Goal: Task Accomplishment & Management: Complete application form

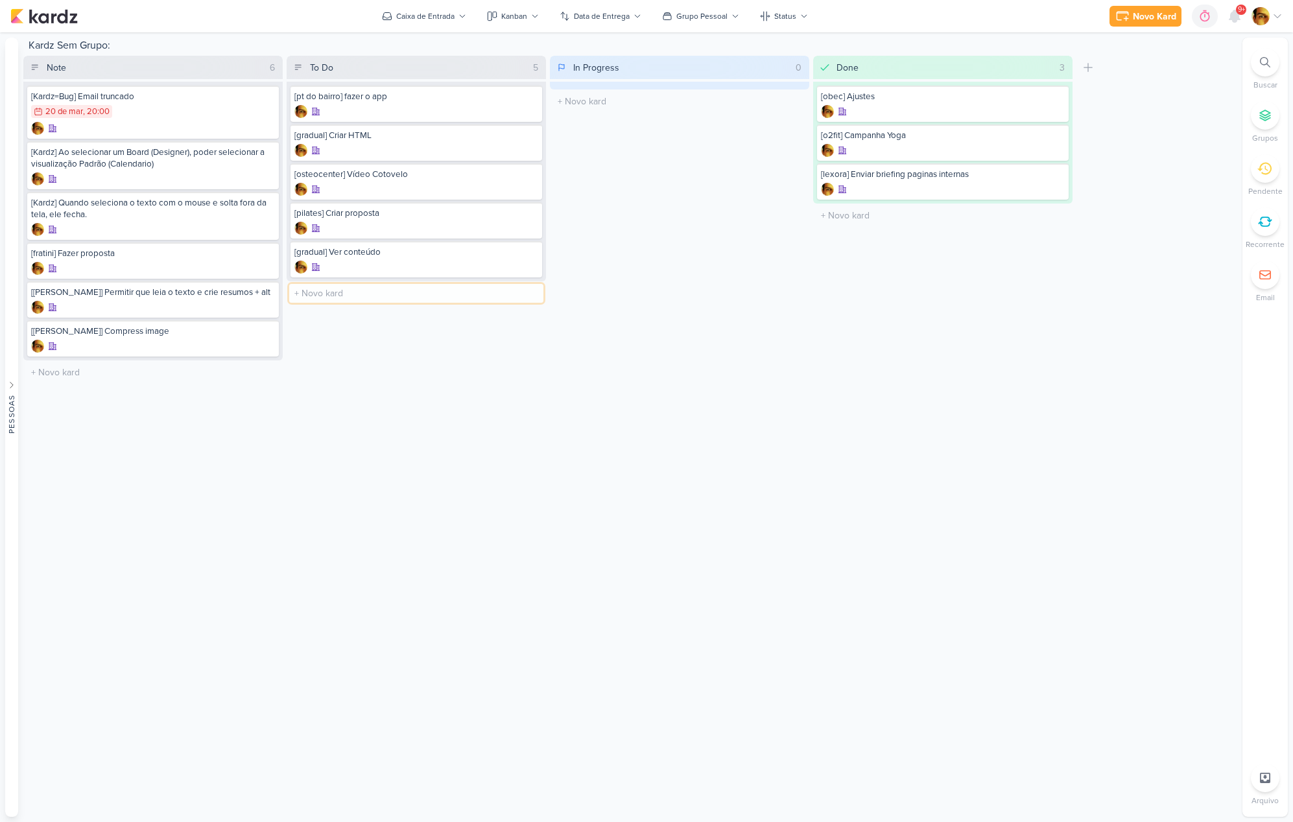
click at [351, 293] on input "text" at bounding box center [416, 293] width 254 height 19
type input "[video] Colocar identidade SPA PT do Bairro"
click at [370, 304] on div at bounding box center [416, 306] width 244 height 13
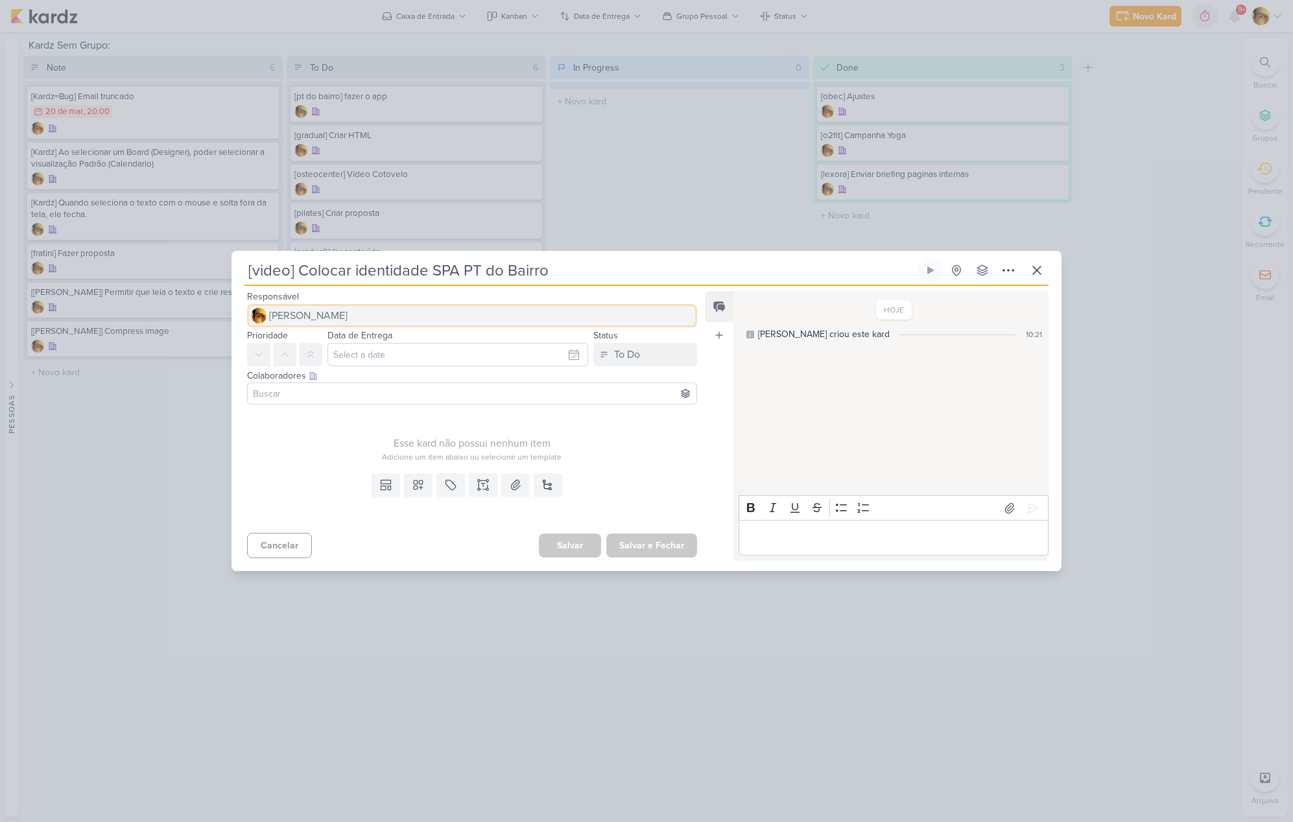
click at [333, 321] on span "[PERSON_NAME]" at bounding box center [308, 316] width 78 height 16
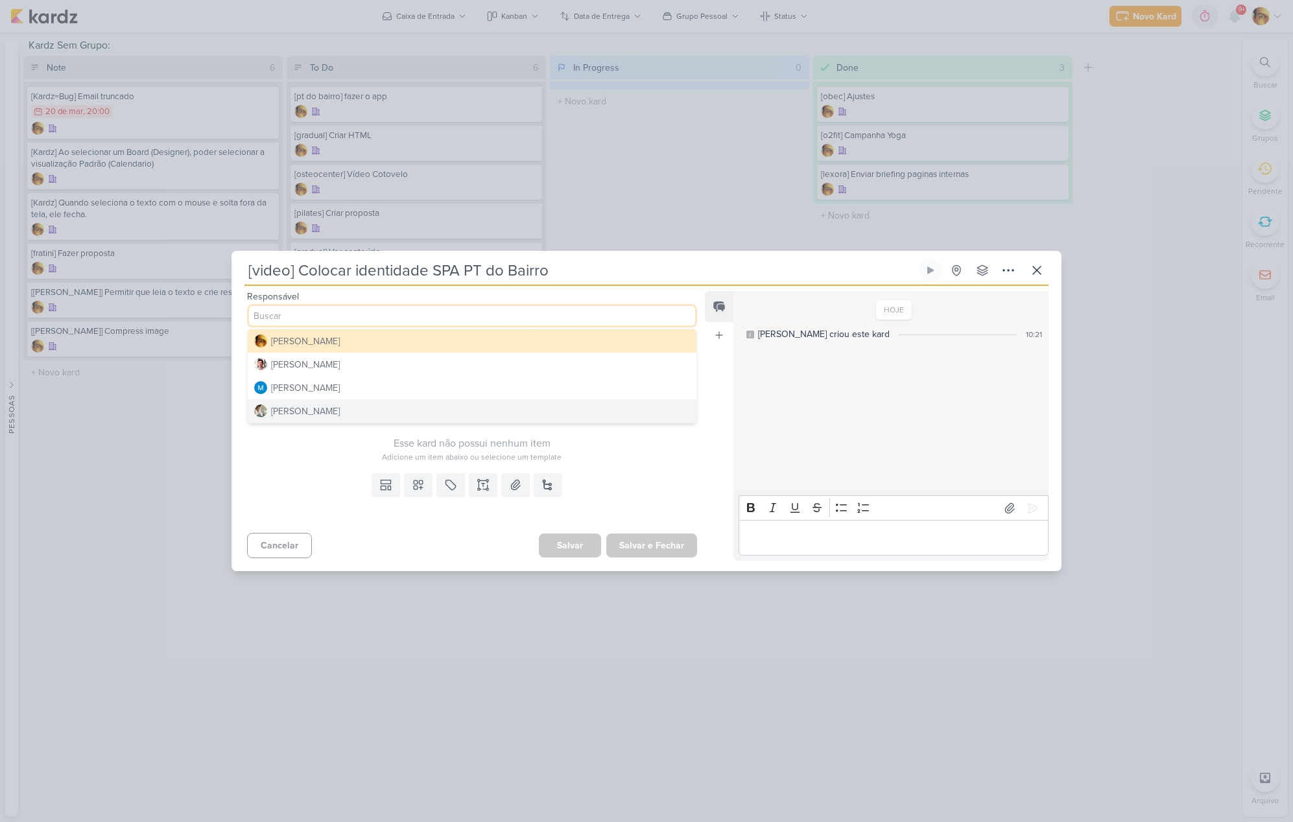
click at [307, 409] on div "[PERSON_NAME]" at bounding box center [305, 412] width 69 height 14
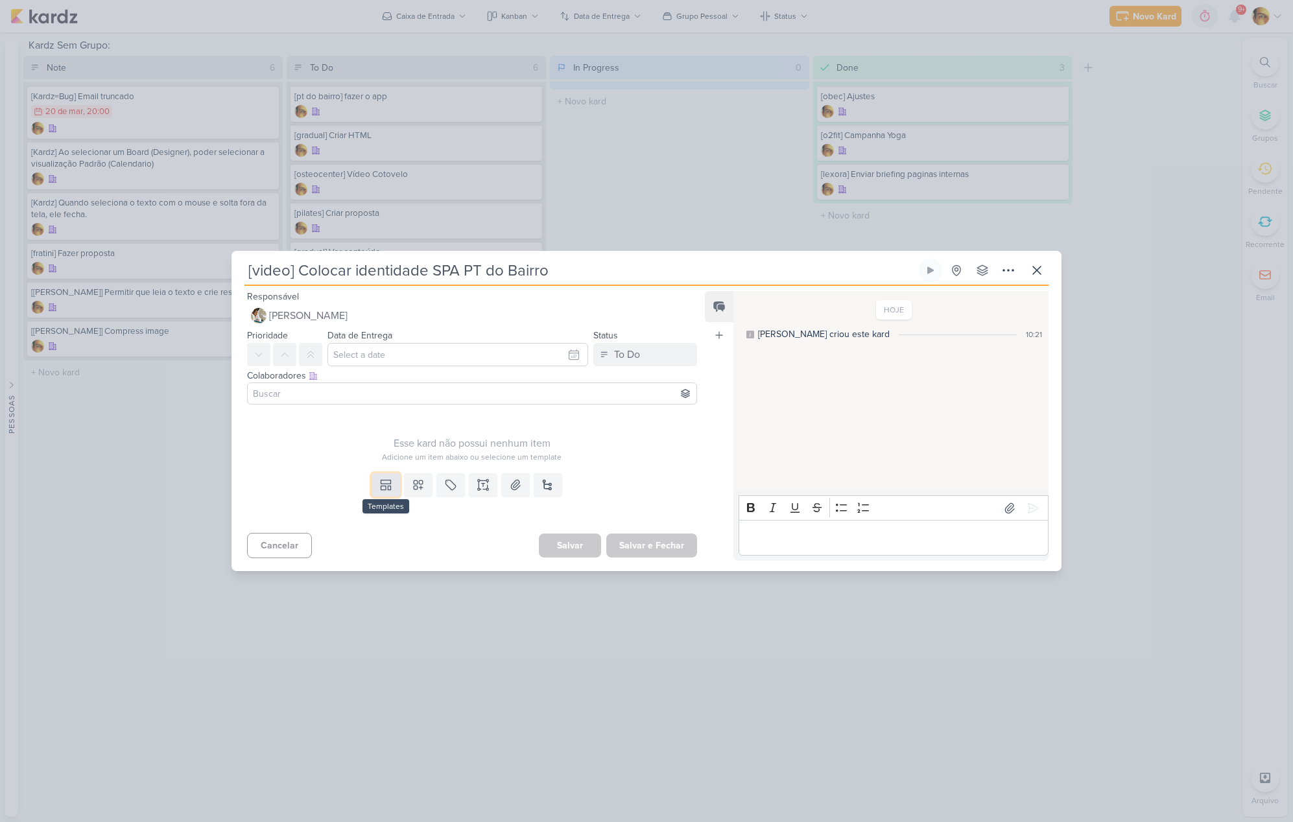
click at [374, 484] on button at bounding box center [386, 484] width 29 height 23
click at [385, 457] on div "Design" at bounding box center [430, 456] width 101 height 14
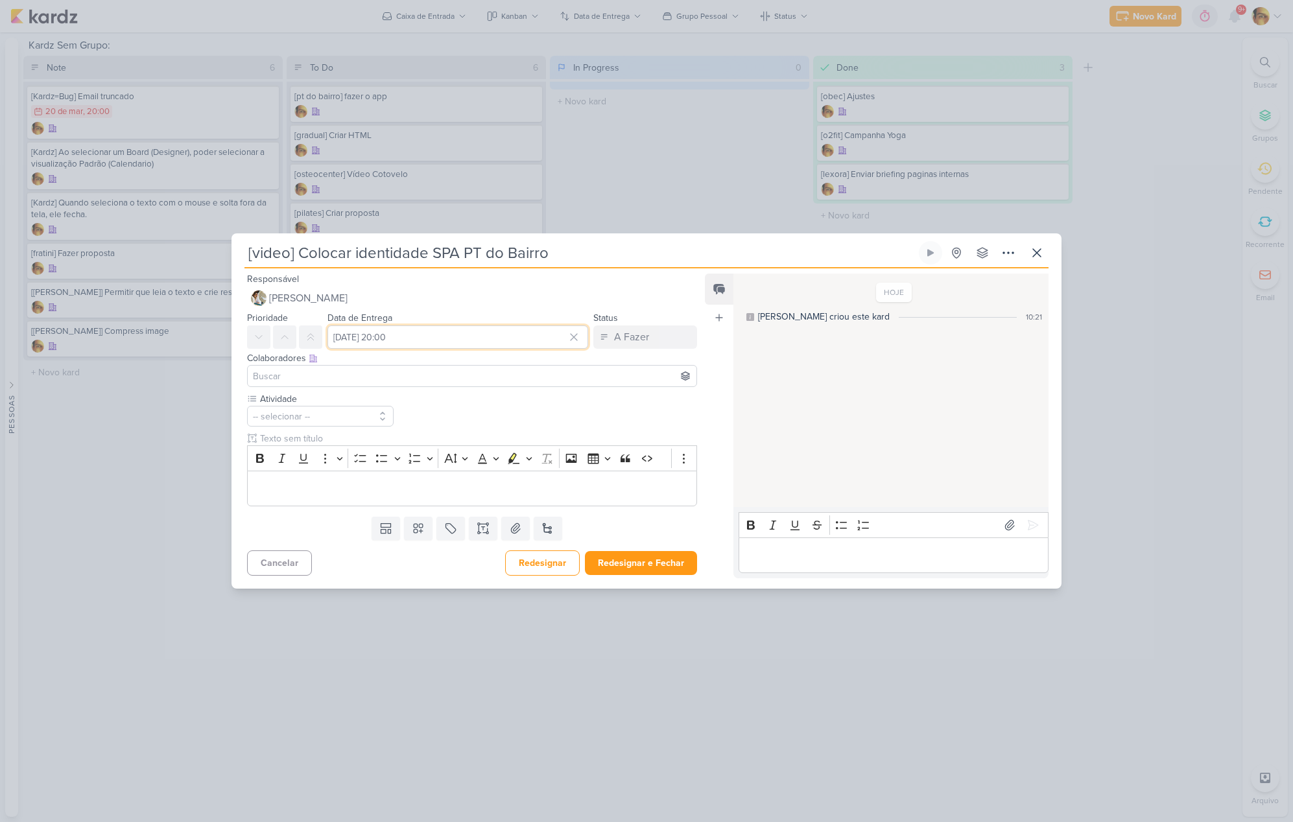
click at [368, 340] on input "[DATE] 20:00" at bounding box center [457, 337] width 261 height 23
click at [520, 424] on div "9" at bounding box center [530, 425] width 20 height 18
click at [520, 402] on div "2" at bounding box center [530, 406] width 20 height 18
type input "[DATE] 20:00"
click at [400, 408] on div "Atividade -- selecionar --" at bounding box center [472, 448] width 450 height 113
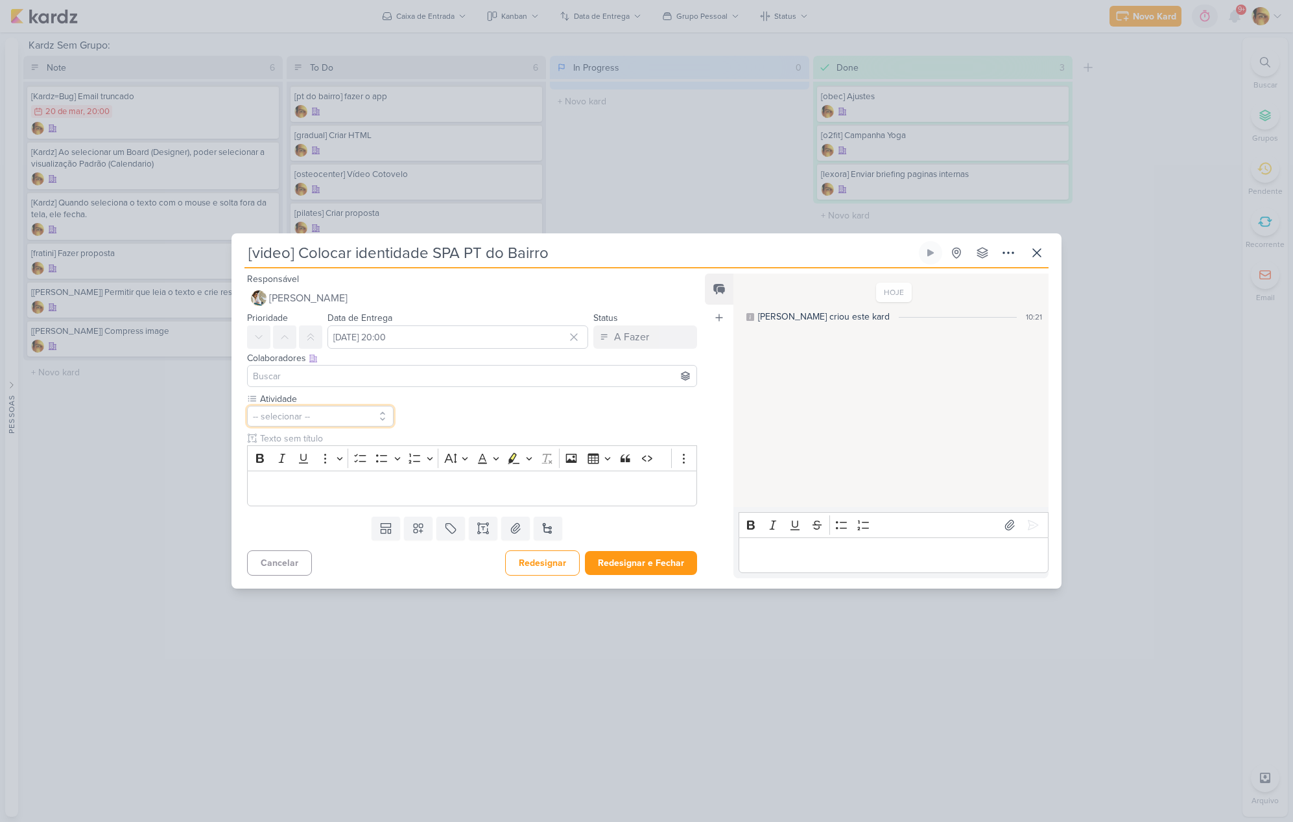
click at [344, 418] on button "-- selecionar --" at bounding box center [320, 416] width 147 height 21
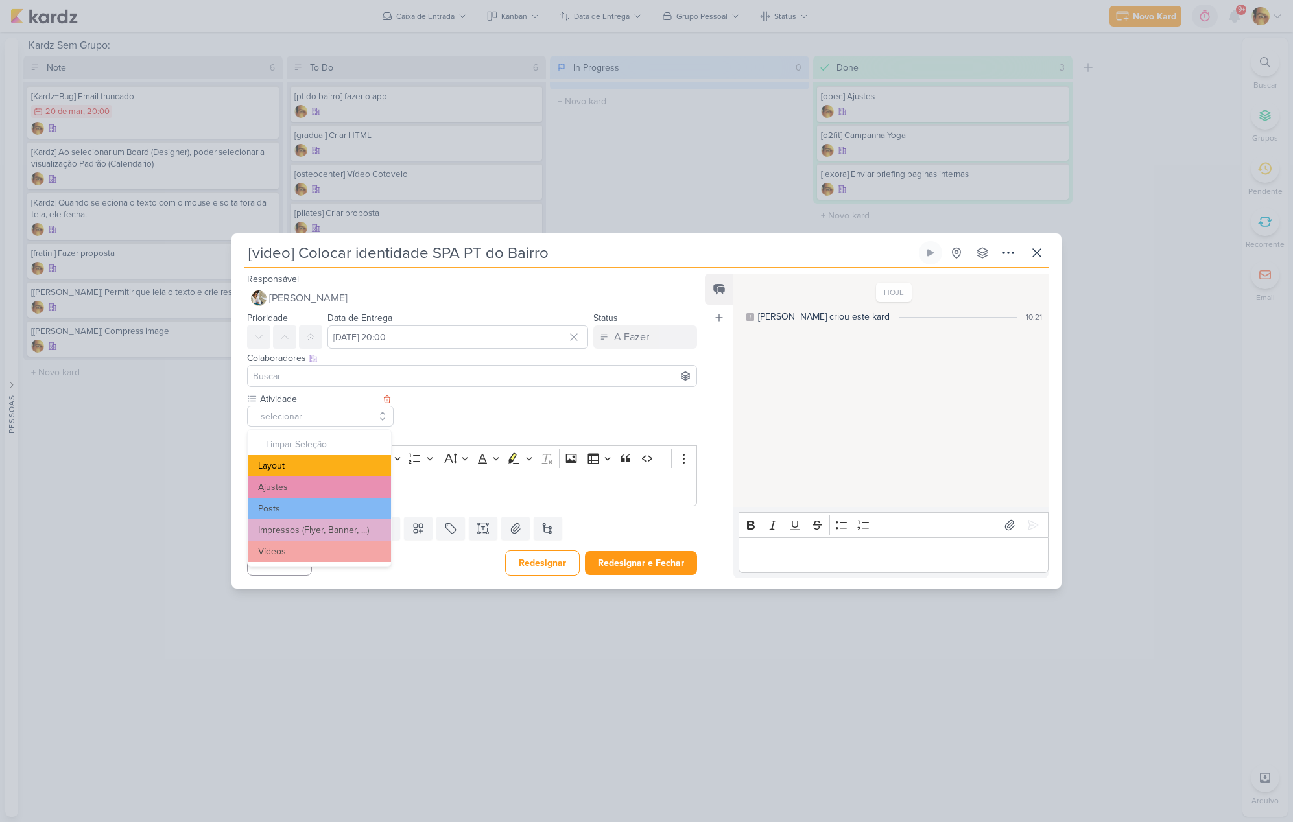
click at [296, 467] on button "Layout" at bounding box center [319, 465] width 143 height 21
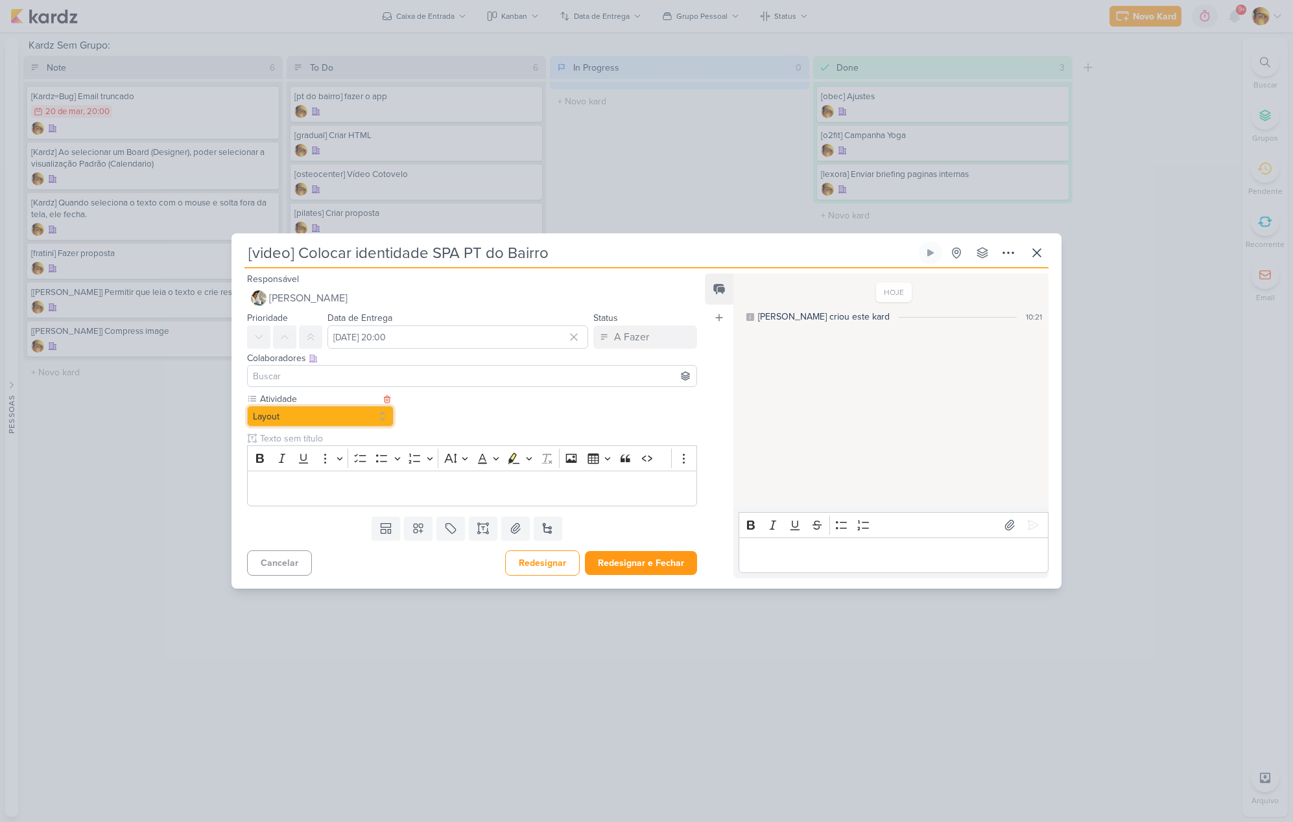
click at [305, 414] on button "Layout" at bounding box center [320, 416] width 147 height 21
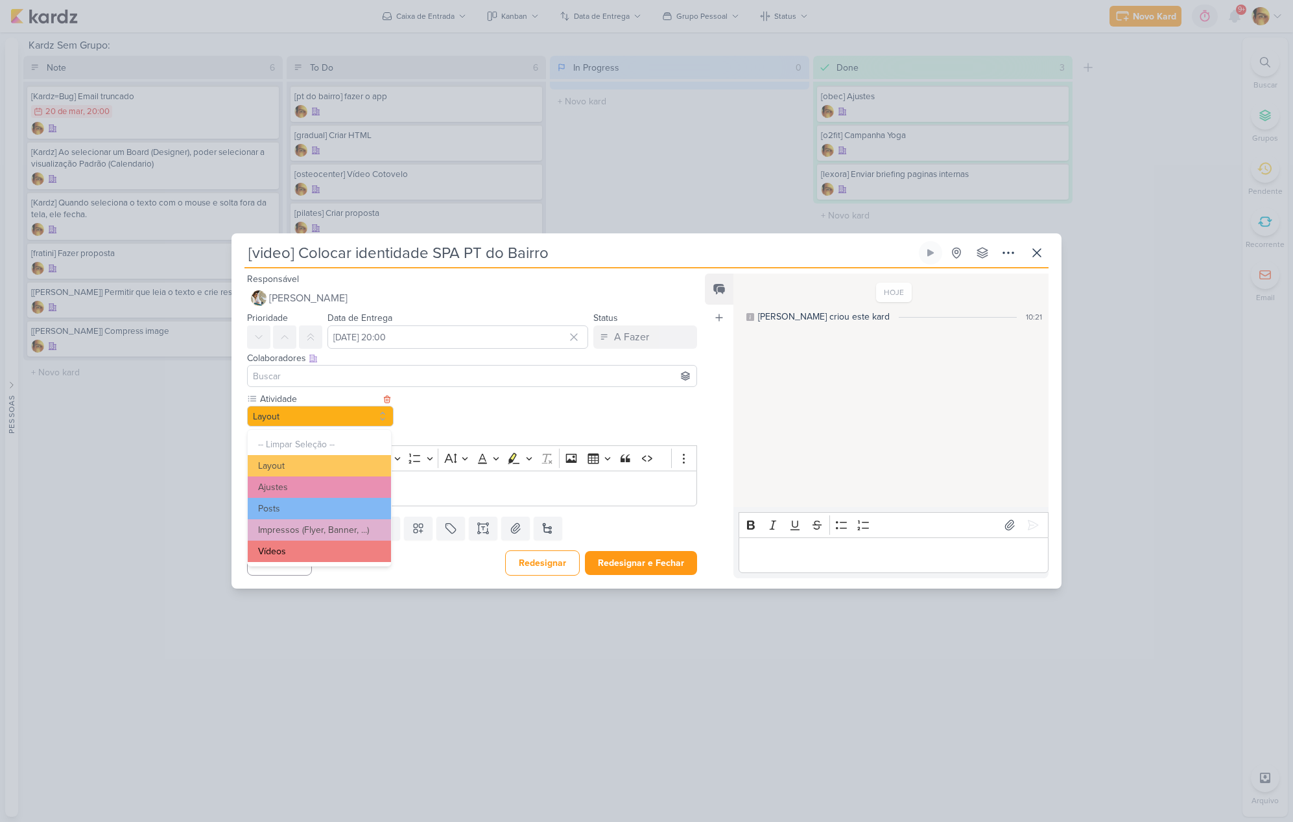
click at [291, 552] on button "Vídeos" at bounding box center [319, 551] width 143 height 21
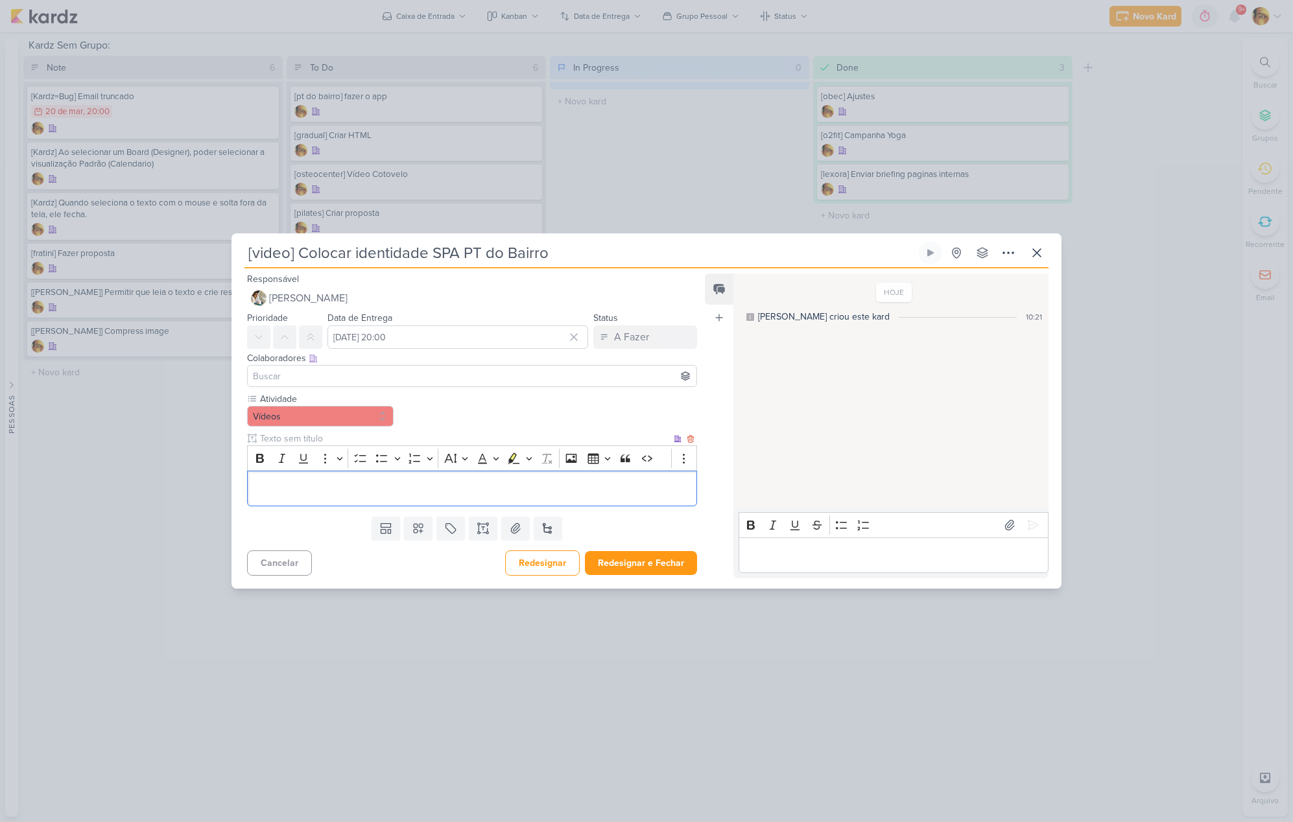
click at [300, 489] on p "Editor editing area: main" at bounding box center [472, 488] width 436 height 16
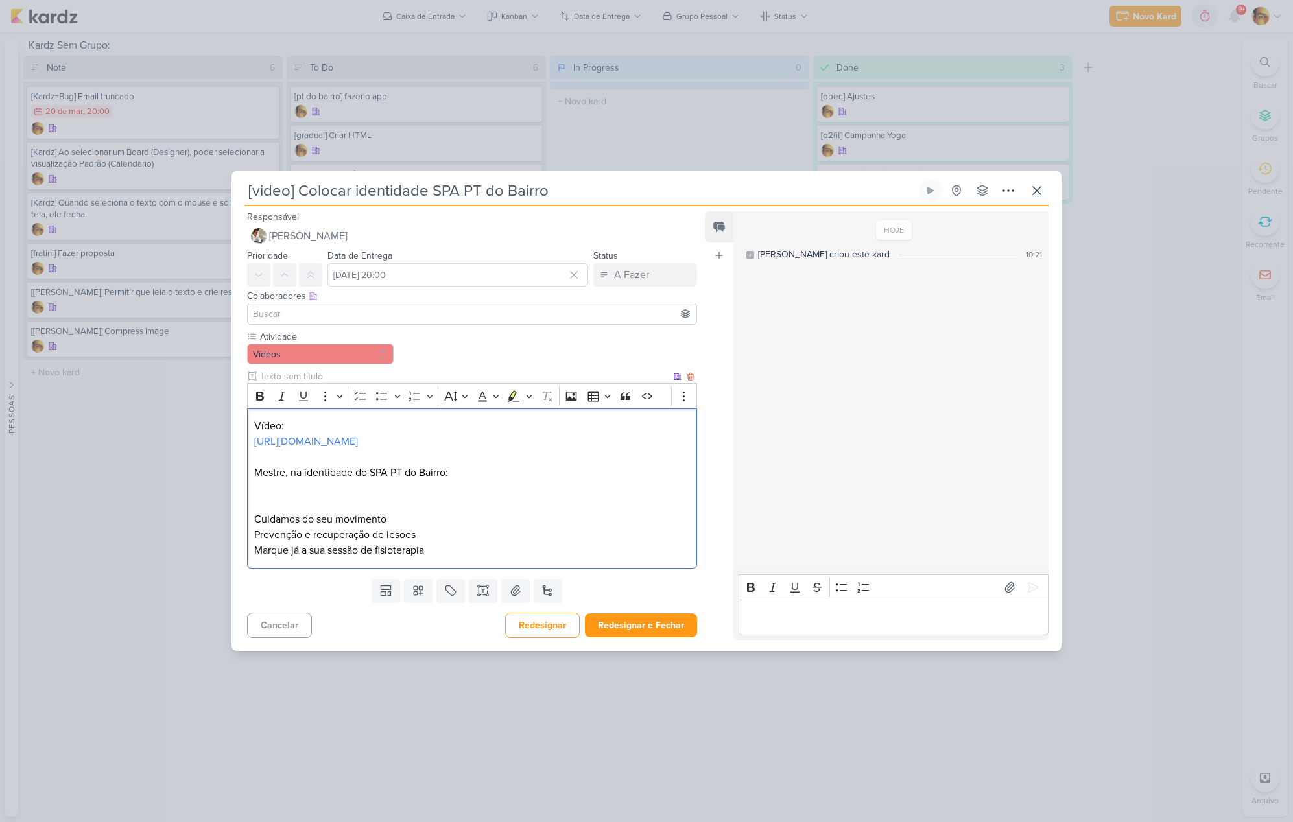
click at [478, 479] on p "Mestre, na identidade do SPA PT do Bairro:" at bounding box center [472, 473] width 436 height 16
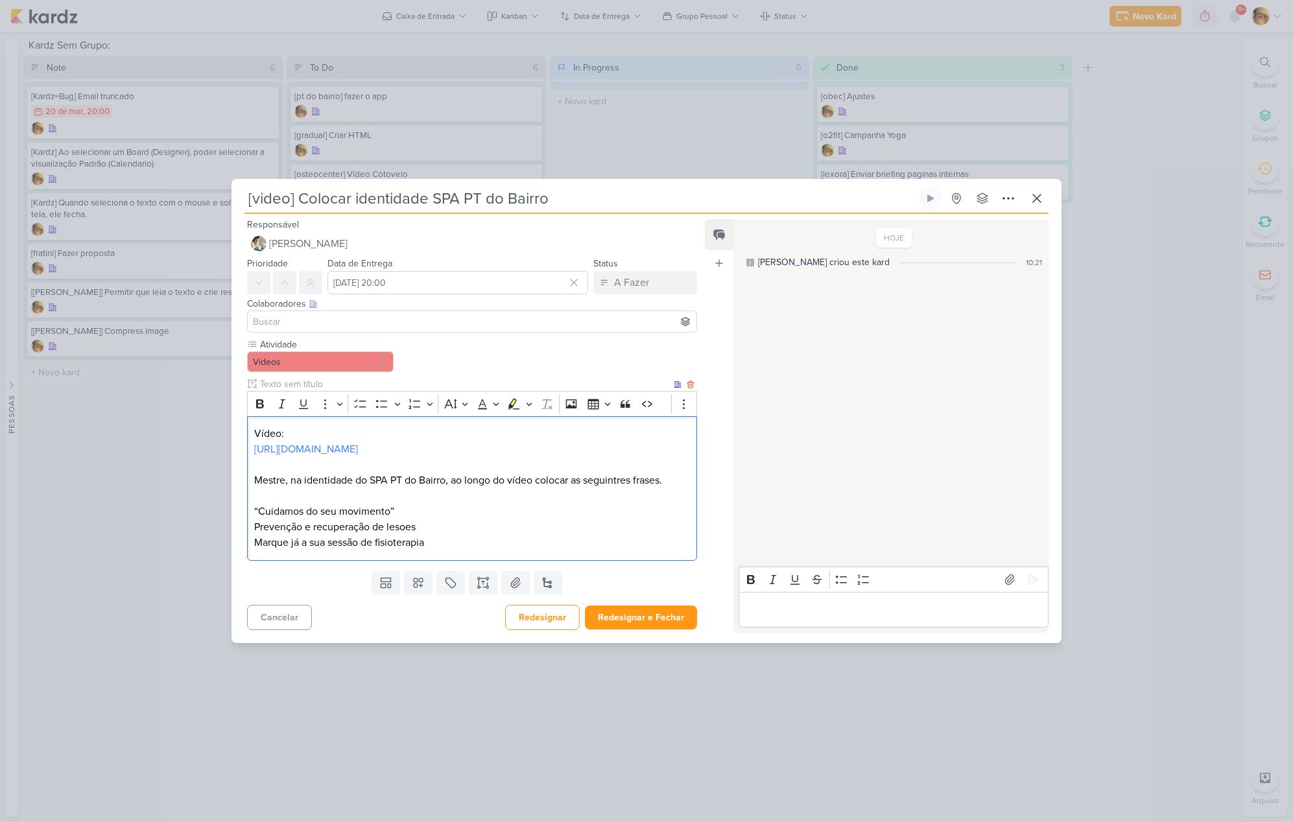
click at [403, 535] on p "Prevenção e recuperação de lesoes" at bounding box center [472, 527] width 436 height 16
click at [448, 535] on p "Prevenção e recuperação de lesões" at bounding box center [472, 527] width 436 height 16
click at [254, 535] on p "Prevenção e recuperação de lesões"" at bounding box center [472, 527] width 436 height 16
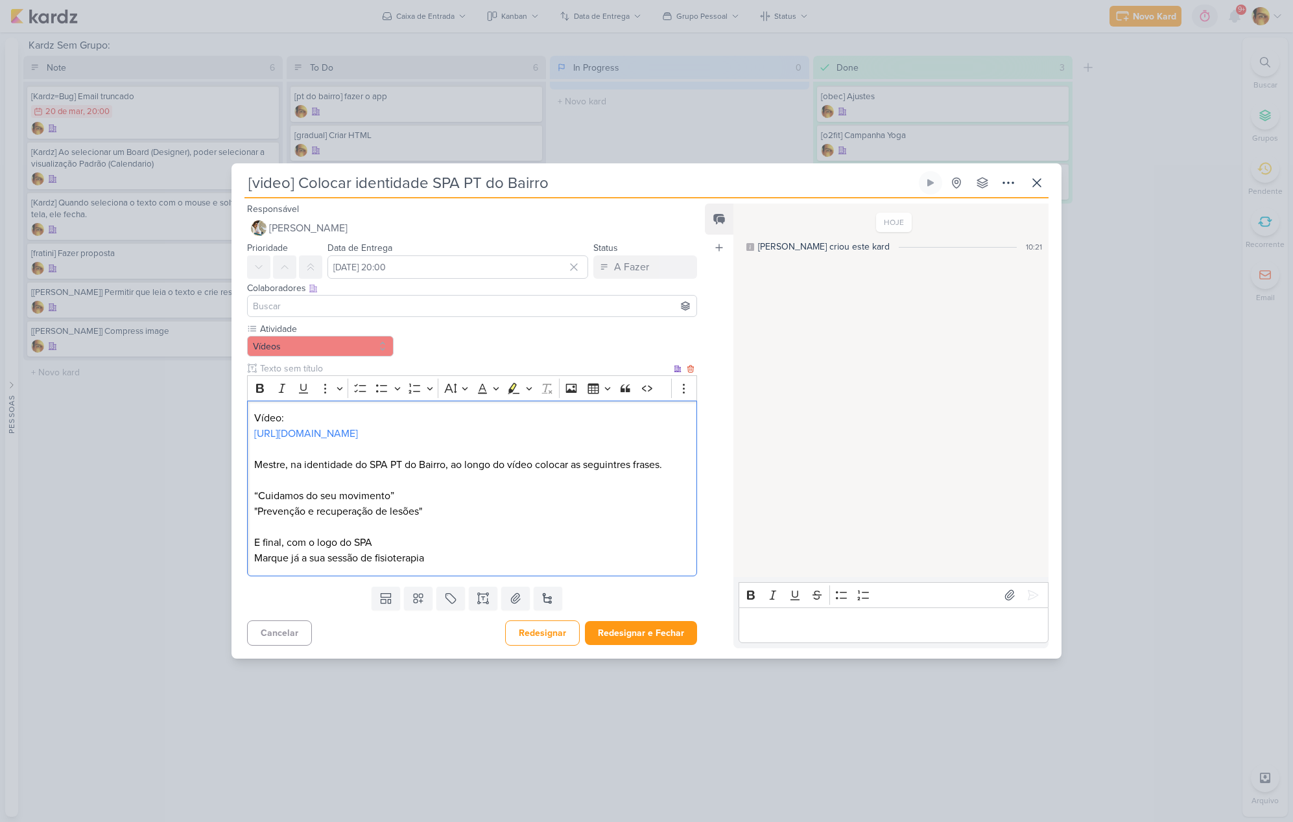
click at [255, 566] on p "Marque já a sua sessão de fisioterapia" at bounding box center [472, 559] width 436 height 16
click at [471, 566] on p ""Marque já a sua sessão de fisioterapia" at bounding box center [472, 559] width 436 height 16
click at [619, 643] on button "Redesignar e Fechar" at bounding box center [641, 633] width 112 height 24
